Goal: Information Seeking & Learning: Learn about a topic

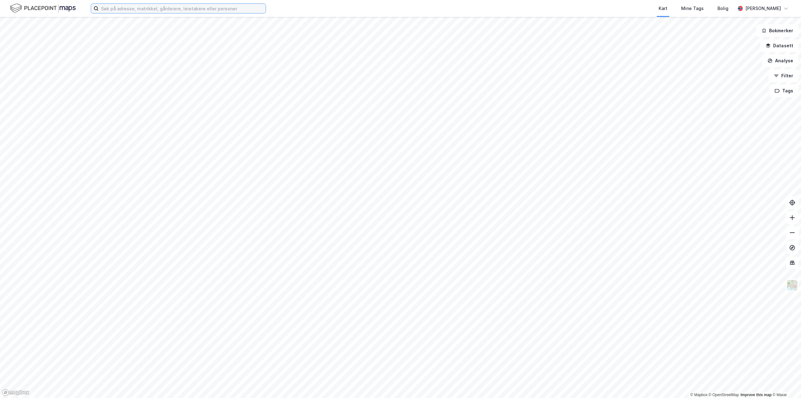
click at [186, 4] on input at bounding box center [182, 8] width 167 height 9
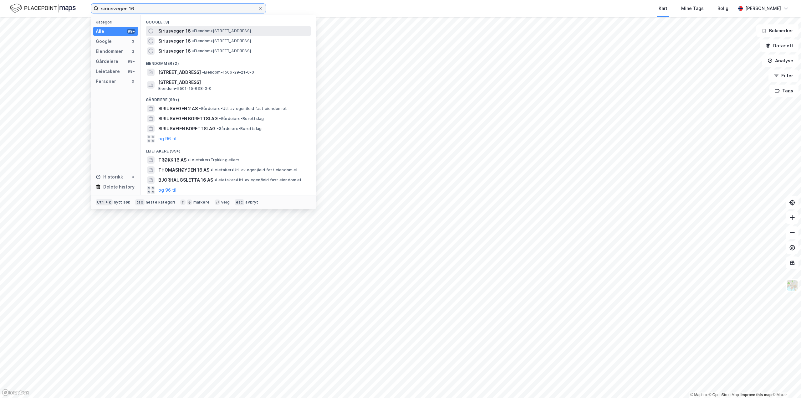
type input "siriusvegen 16"
click at [183, 29] on span "Siriusvegen 16" at bounding box center [174, 31] width 33 height 8
